Goal: Task Accomplishment & Management: Use online tool/utility

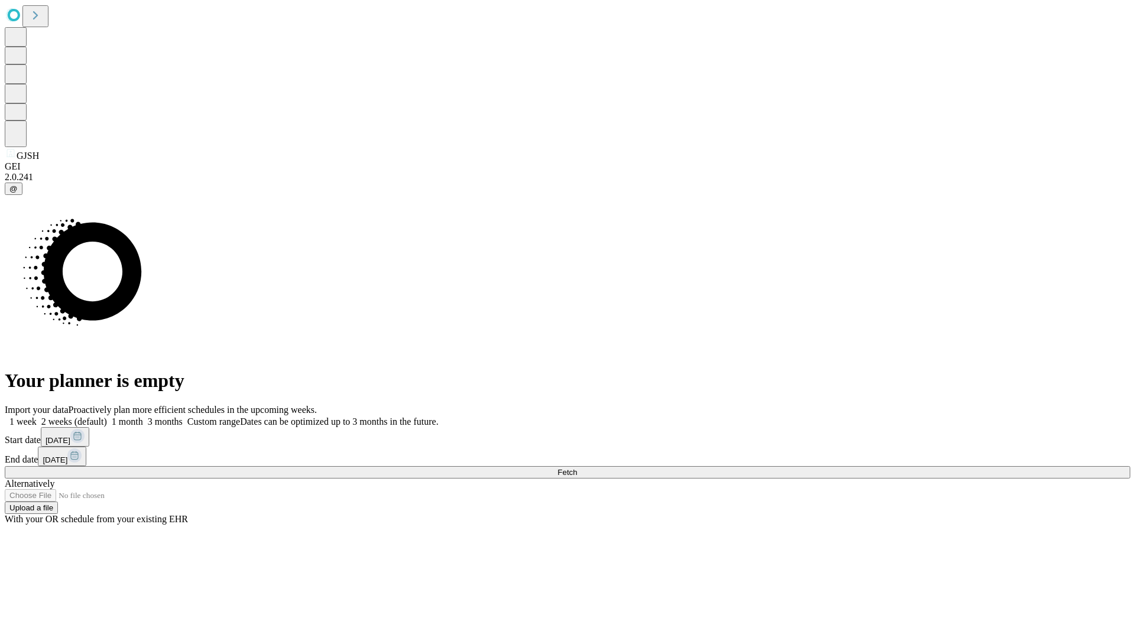
click at [577, 468] on span "Fetch" at bounding box center [566, 472] width 19 height 9
